Goal: Task Accomplishment & Management: Use online tool/utility

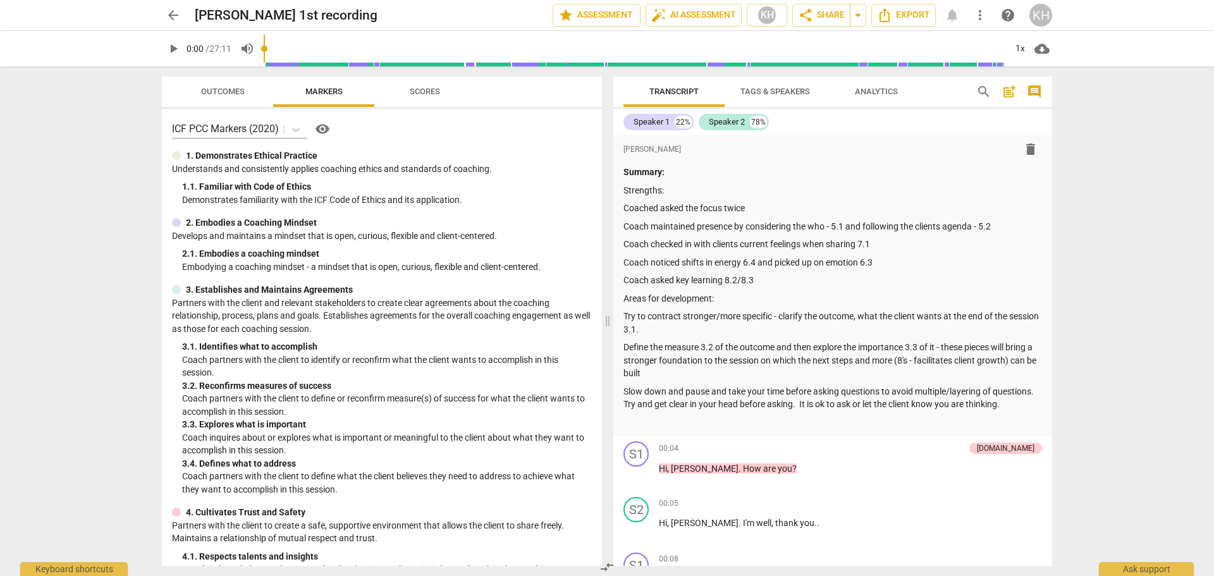
scroll to position [1327, 0]
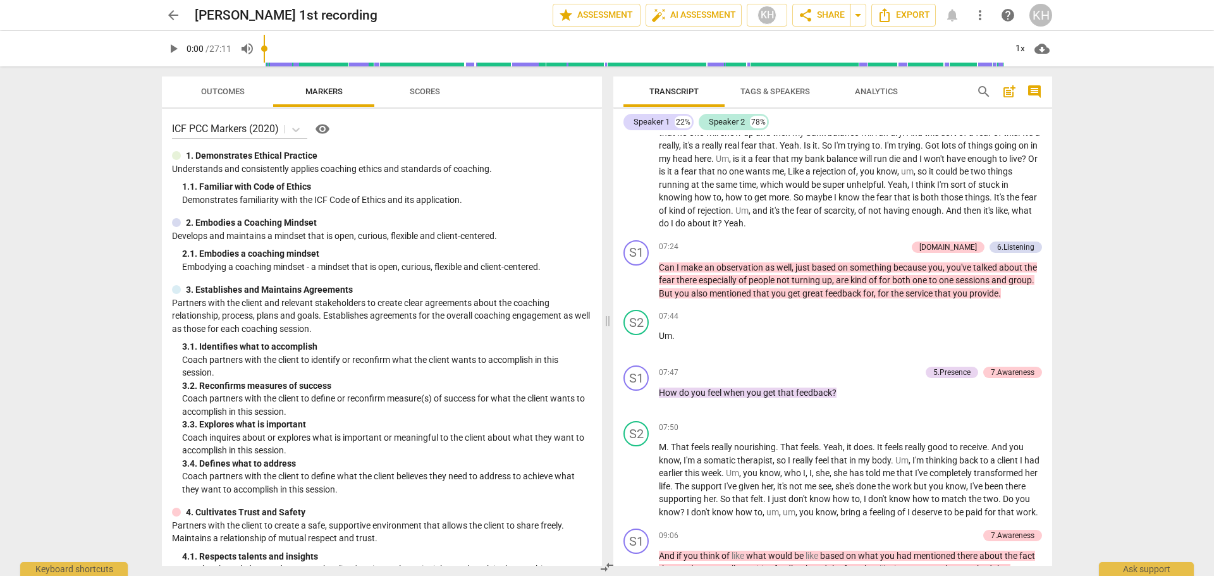
click at [174, 15] on span "arrow_back" at bounding box center [173, 15] width 15 height 15
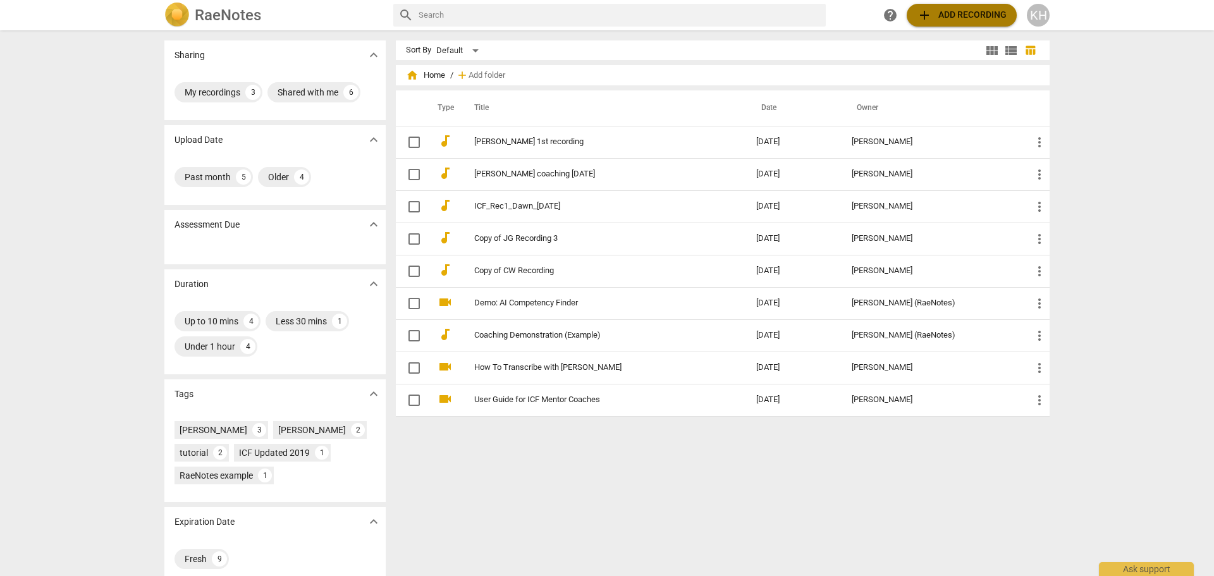
click at [982, 10] on span "add Add recording" at bounding box center [962, 15] width 90 height 15
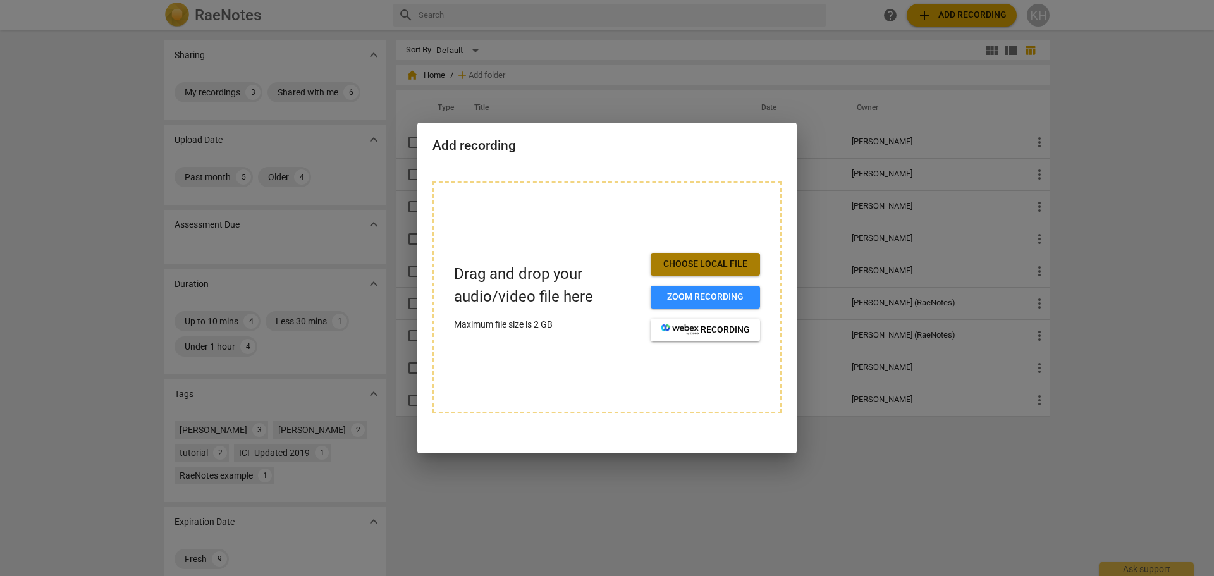
click at [731, 264] on span "Choose local file" at bounding box center [705, 264] width 89 height 13
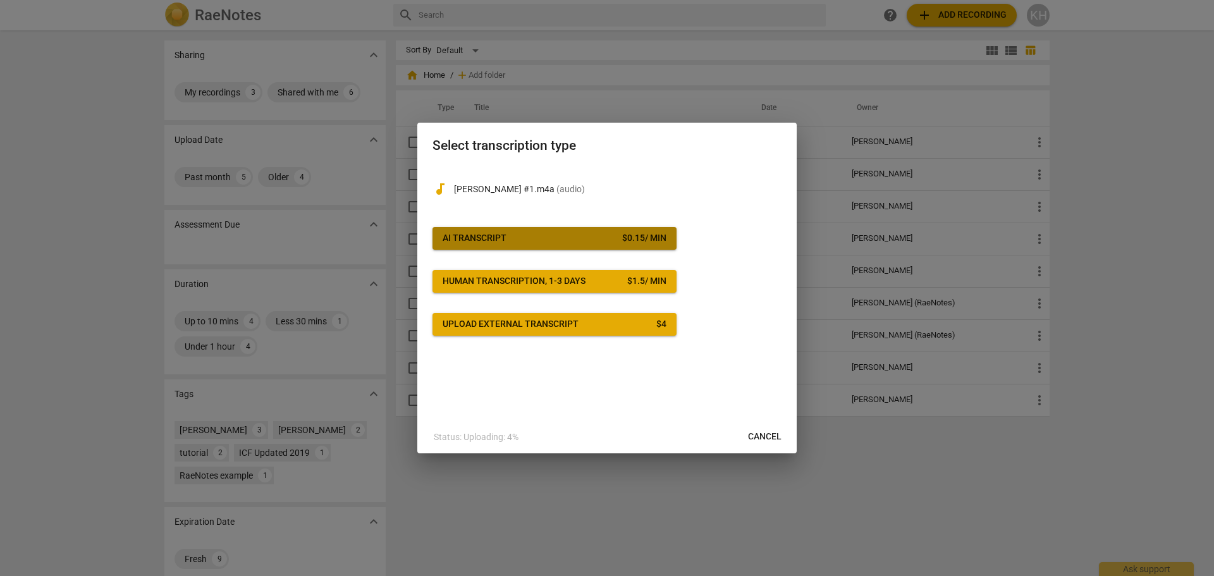
click at [494, 235] on div "AI Transcript" at bounding box center [474, 238] width 64 height 13
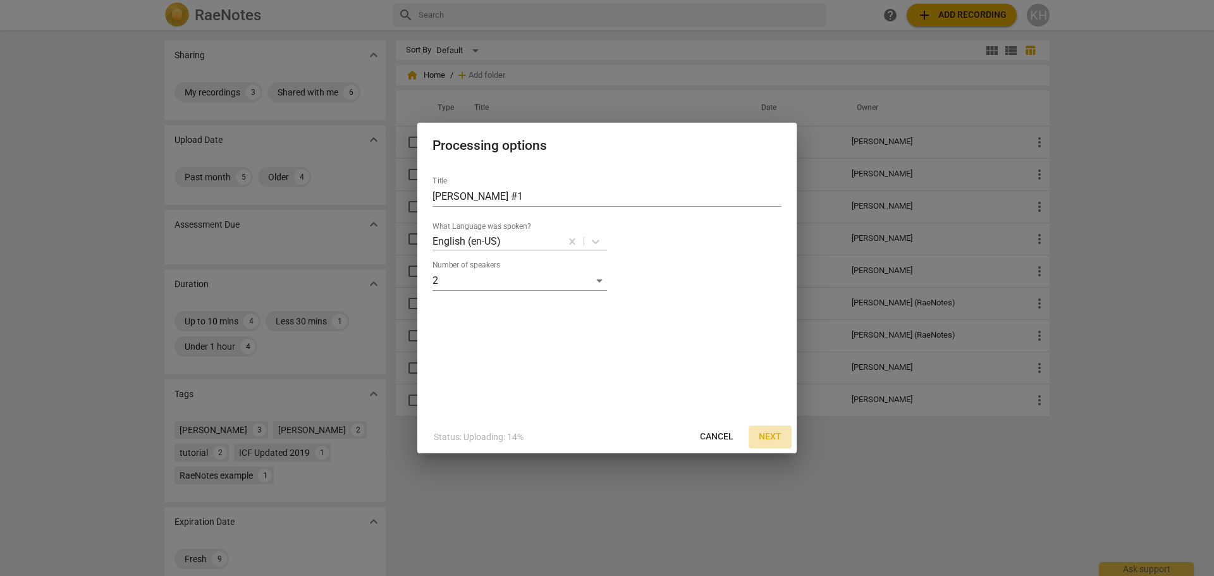
click at [771, 437] on span "Next" at bounding box center [769, 436] width 23 height 13
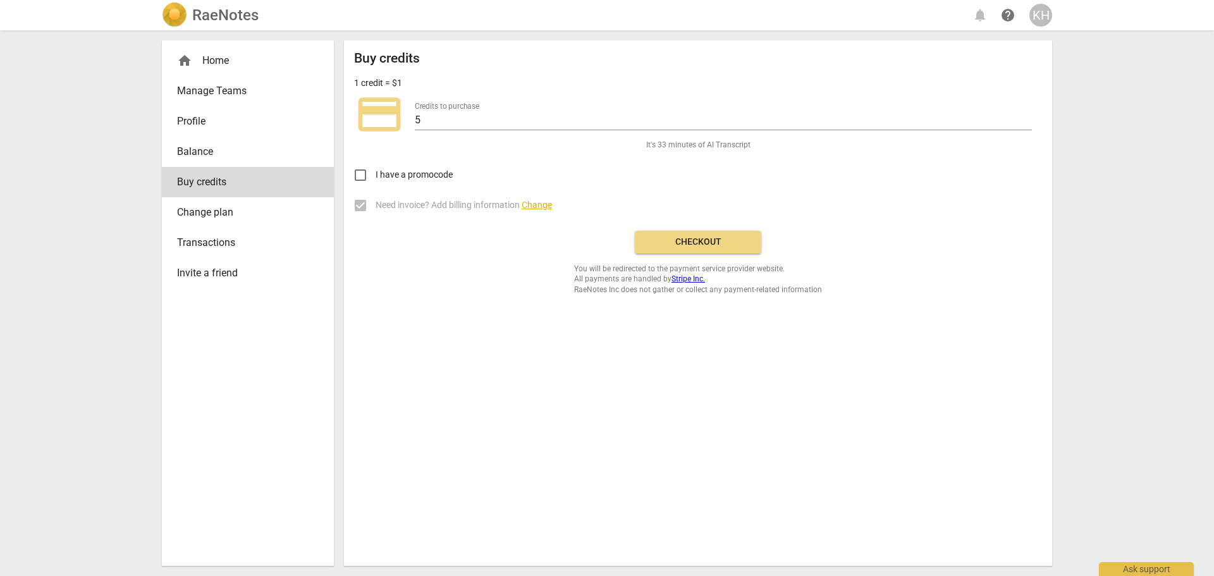
click at [693, 238] on span "Checkout" at bounding box center [698, 242] width 106 height 13
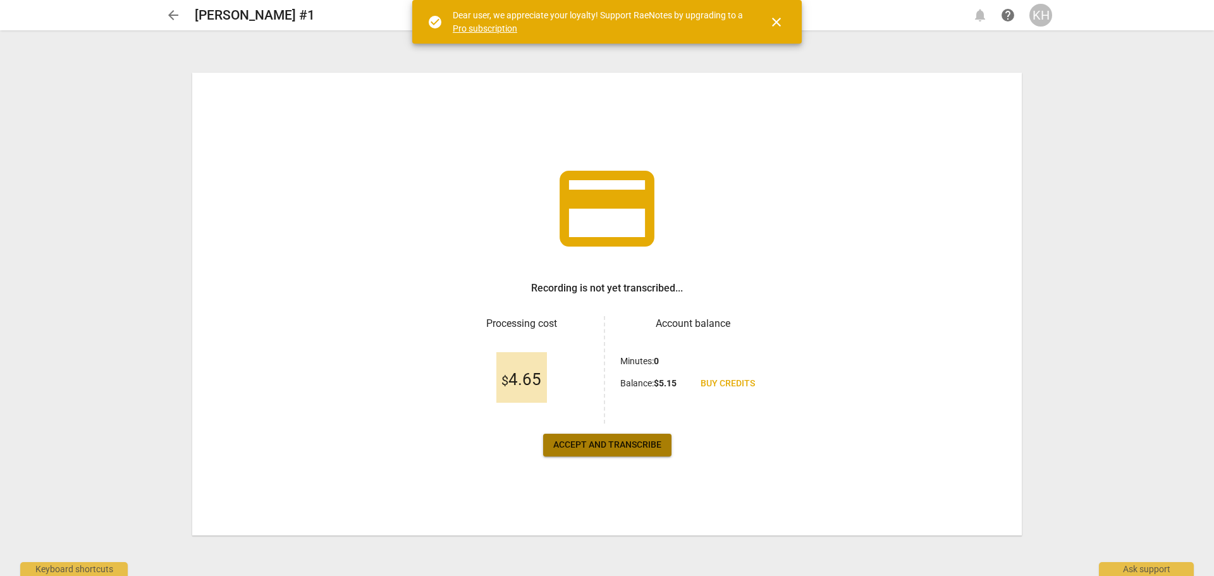
click at [636, 449] on span "Accept and transcribe" at bounding box center [607, 445] width 108 height 13
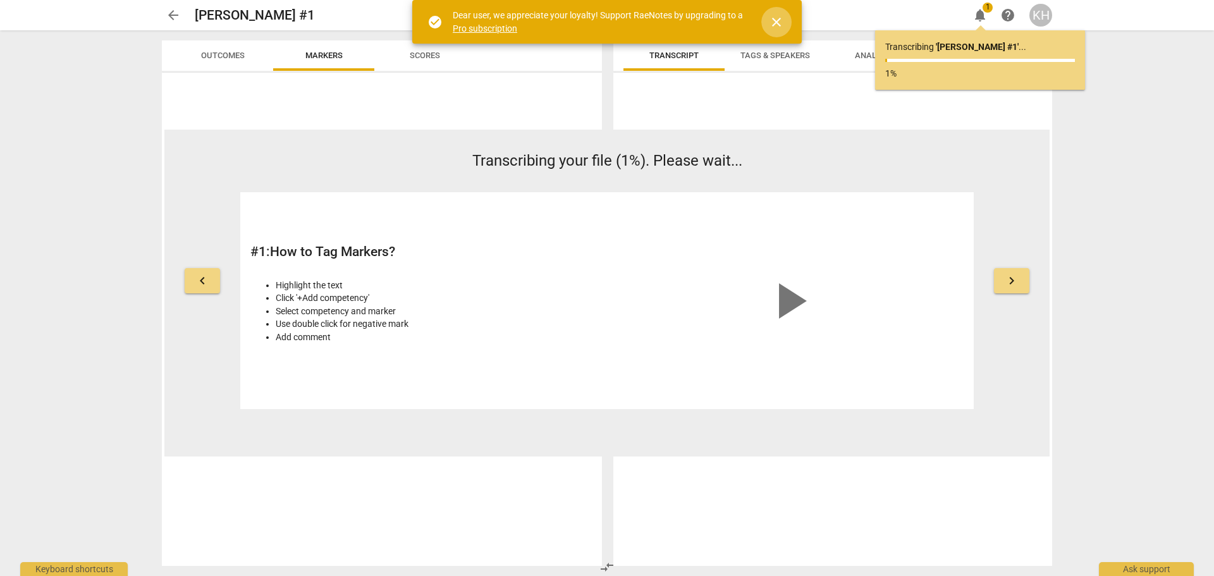
click at [776, 21] on span "close" at bounding box center [776, 22] width 15 height 15
